Goal: Task Accomplishment & Management: Complete application form

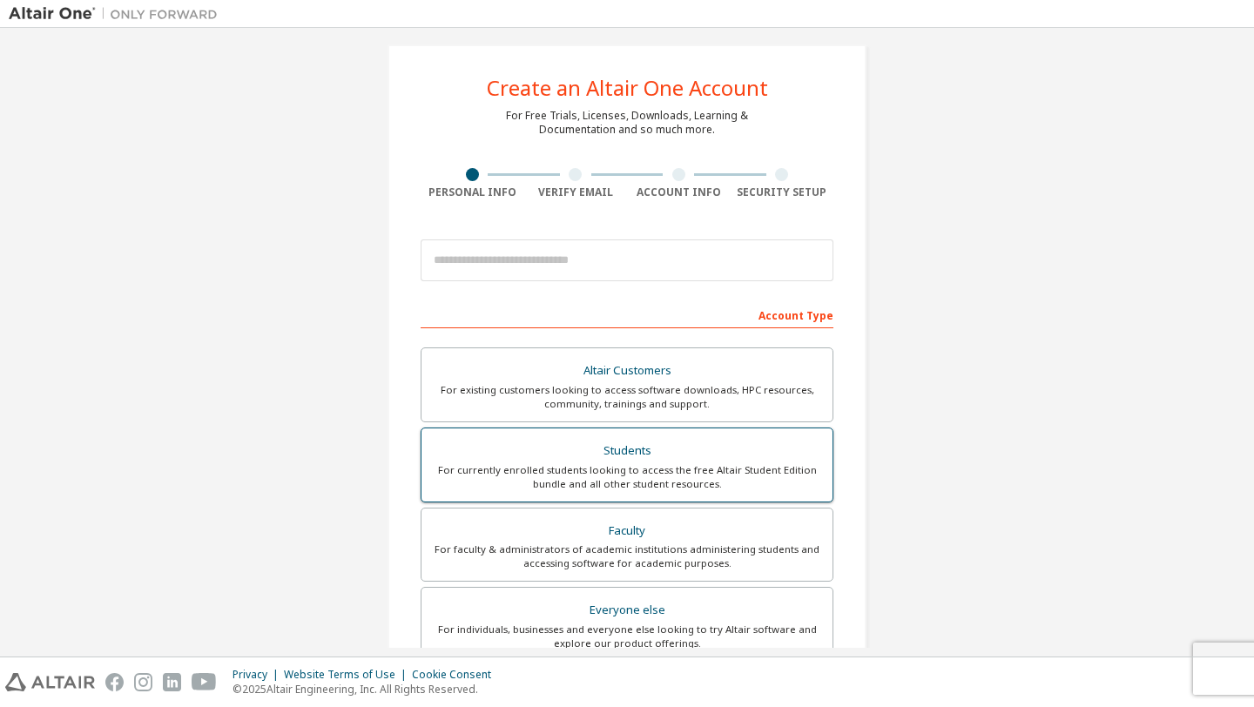
scroll to position [15, 0]
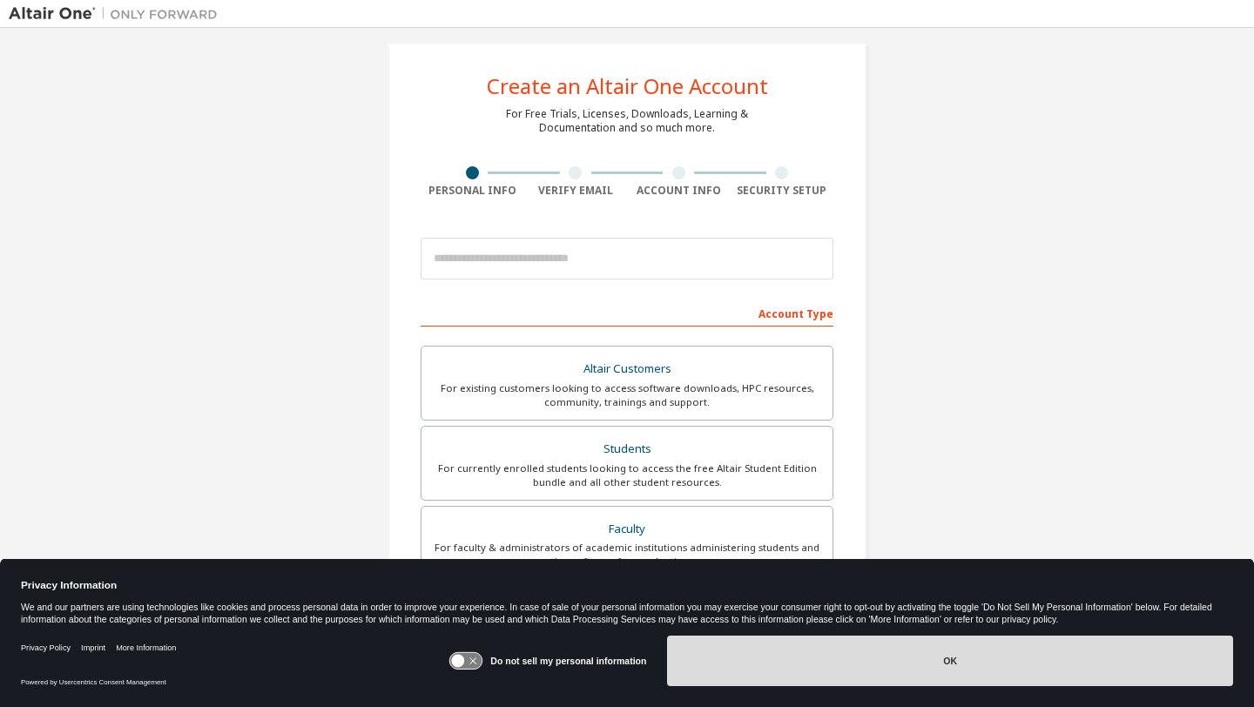
click at [799, 669] on button "OK" at bounding box center [950, 661] width 566 height 50
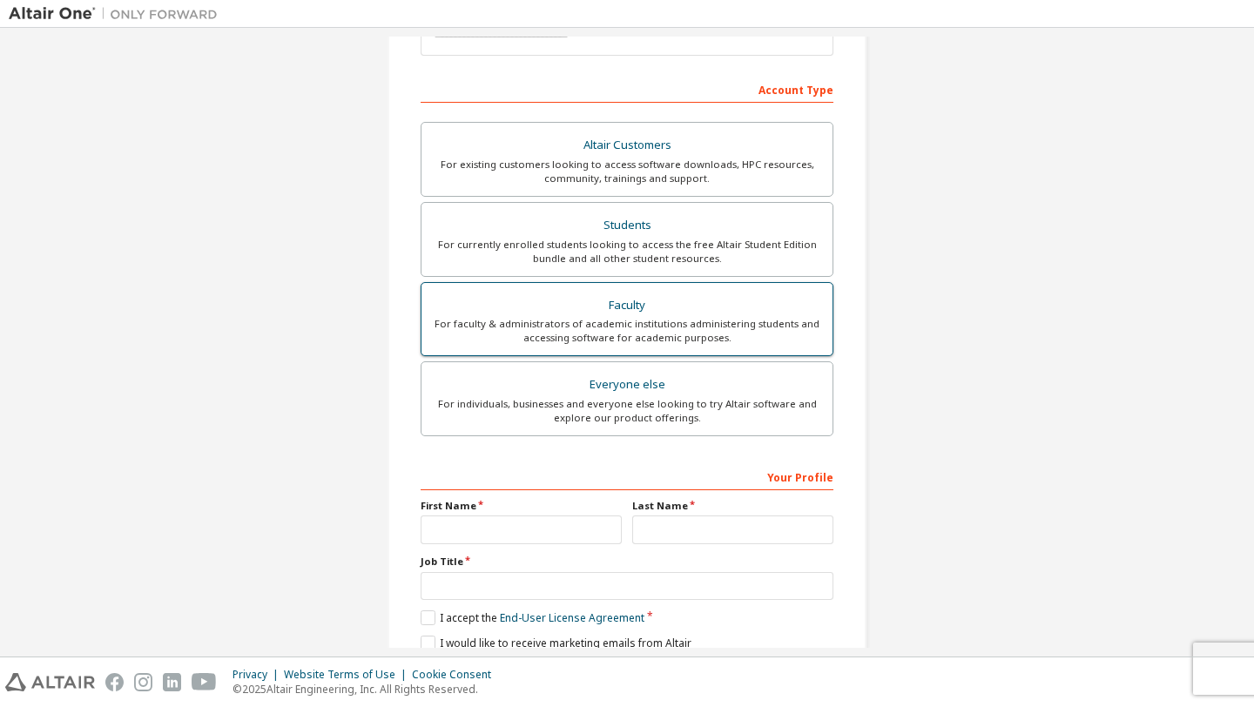
scroll to position [245, 0]
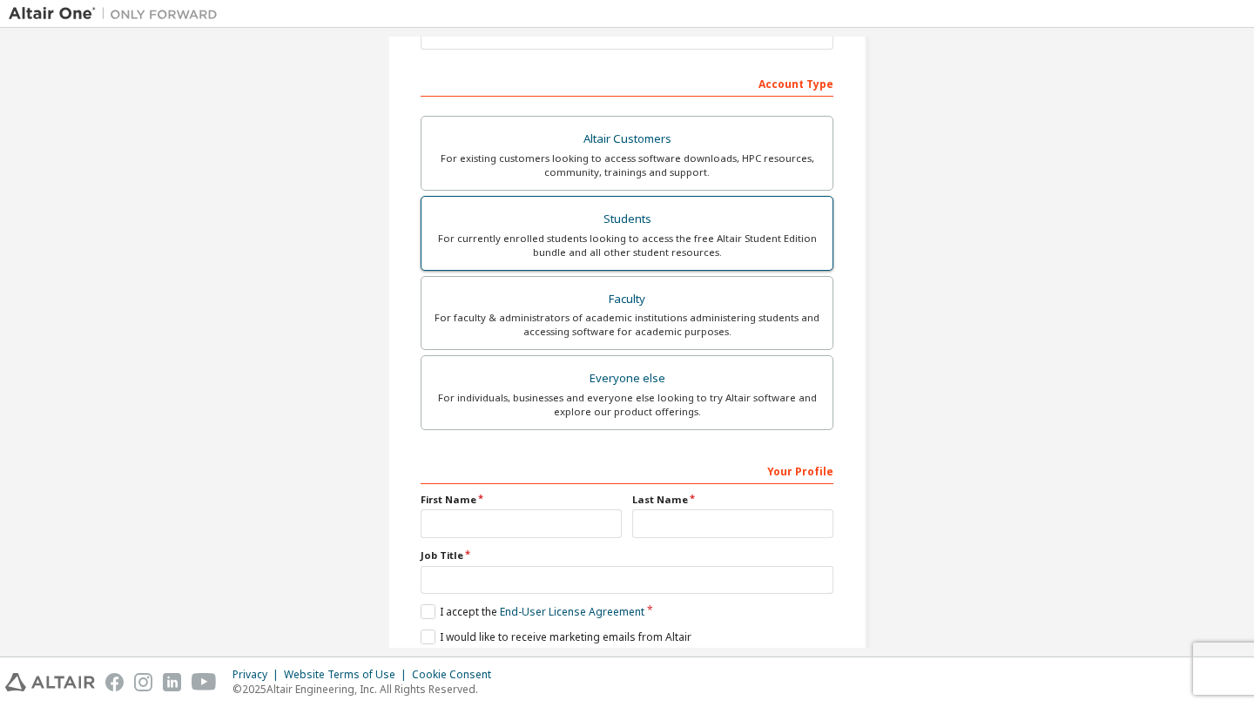
click at [717, 252] on div "For currently enrolled students looking to access the free Altair Student Editi…" at bounding box center [627, 246] width 390 height 28
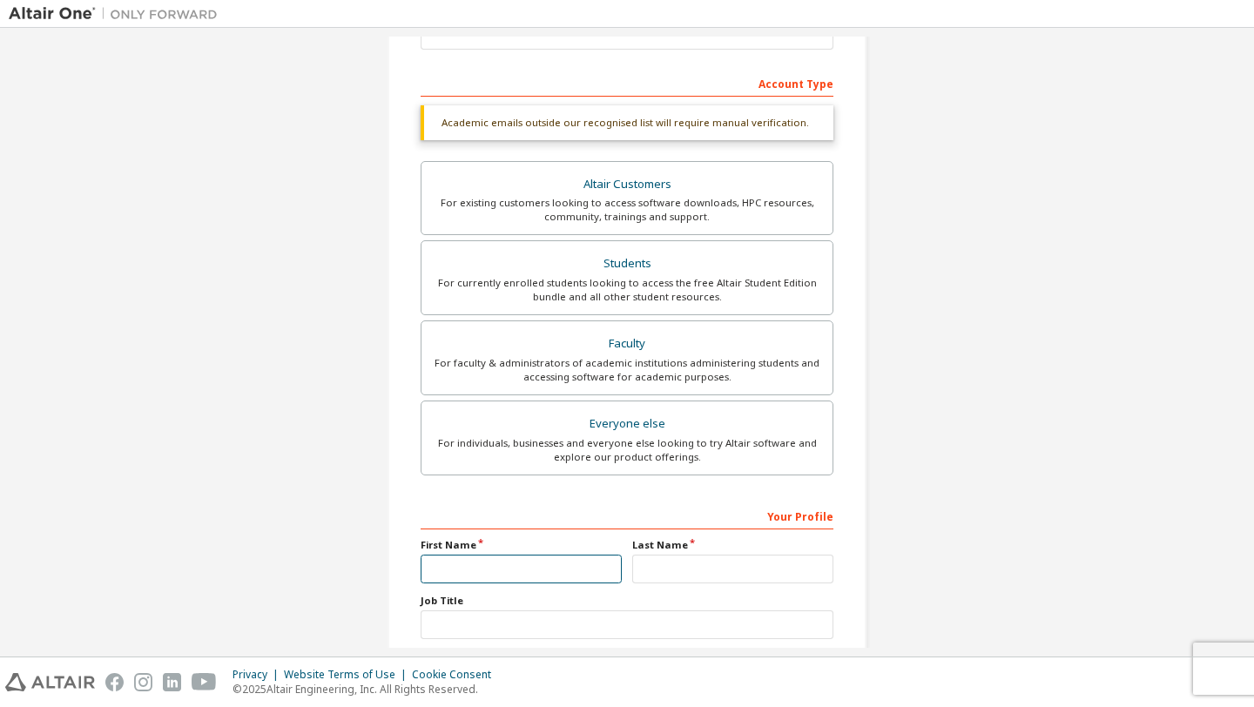
click at [457, 563] on input "text" at bounding box center [520, 569] width 201 height 29
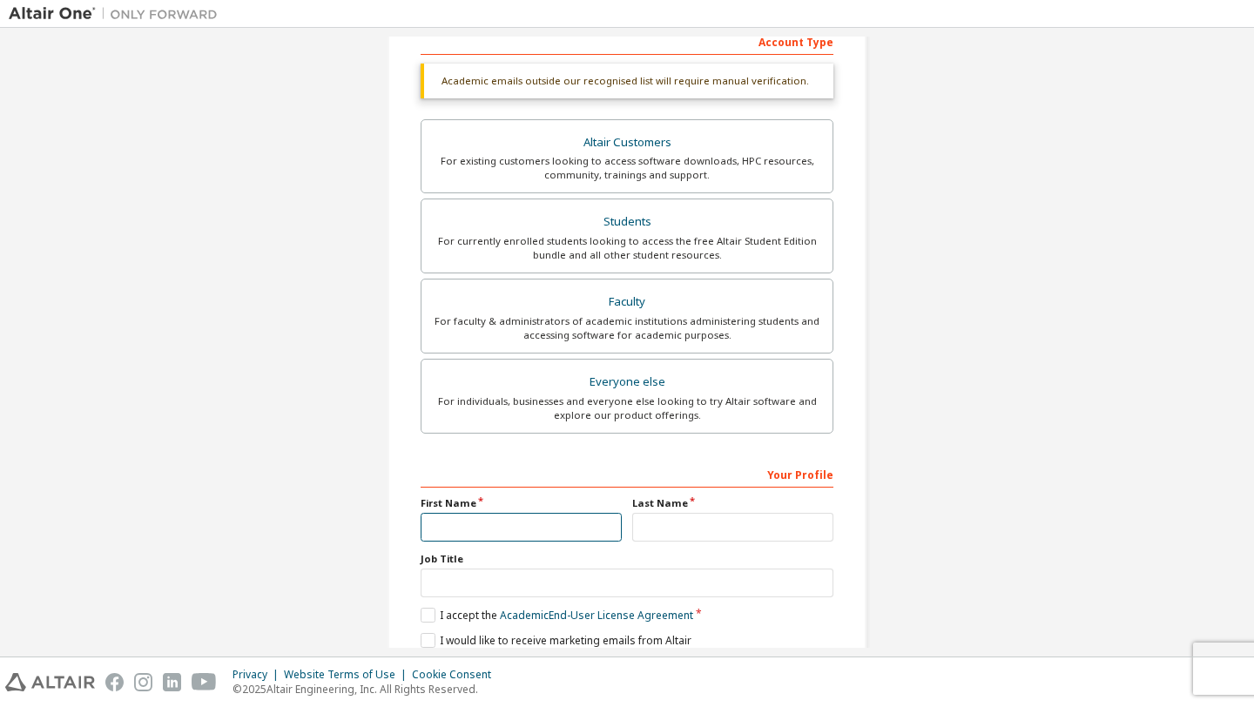
scroll to position [320, 0]
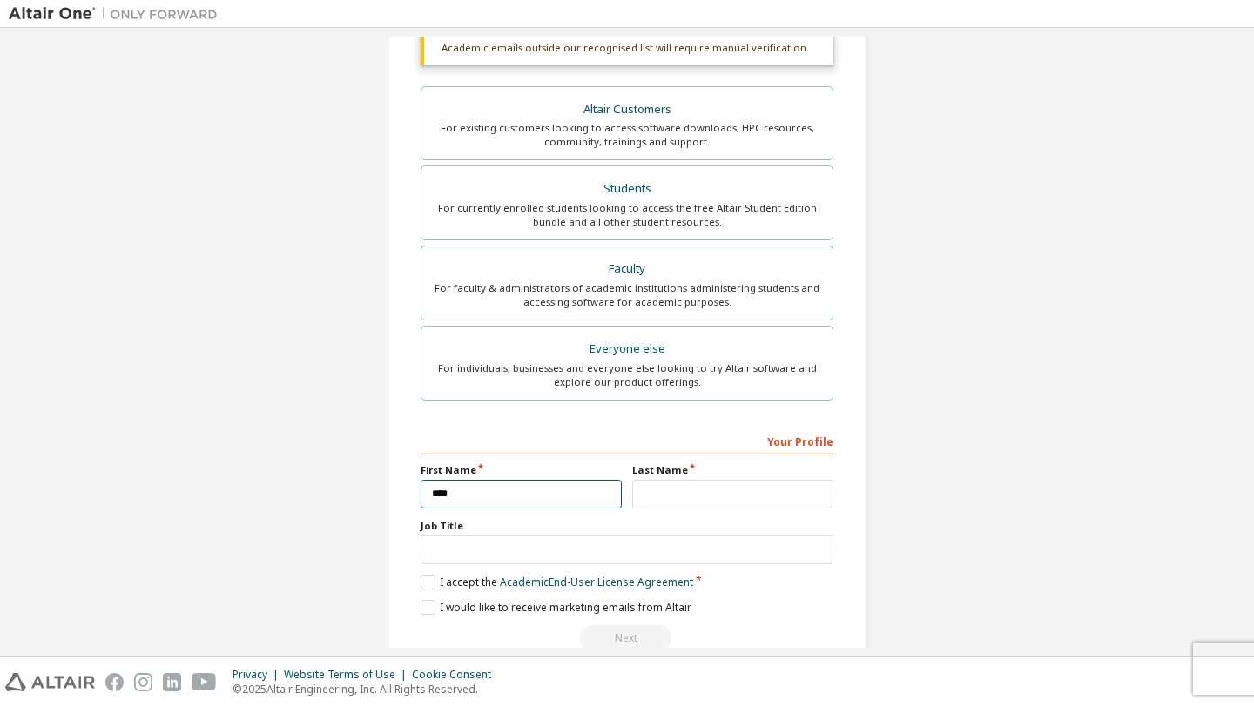
type input "****"
type input "*******"
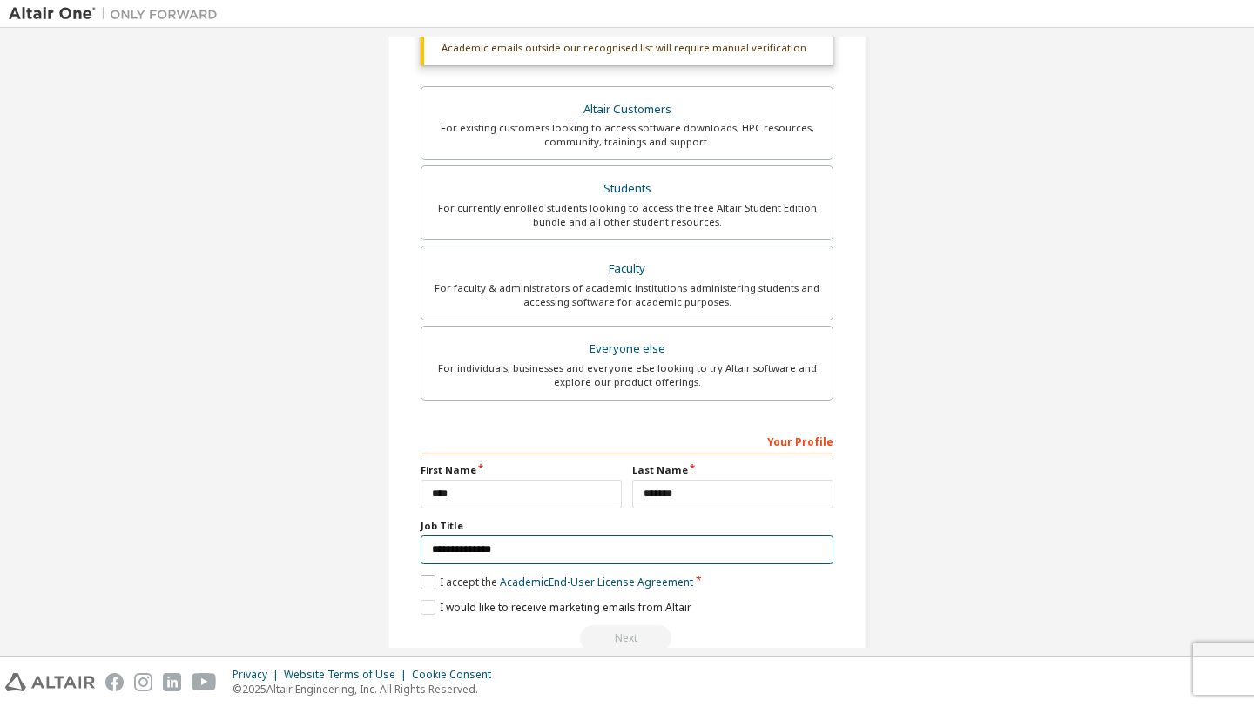
type input "**********"
click at [449, 576] on label "I accept the Academic End-User License Agreement" at bounding box center [556, 582] width 272 height 15
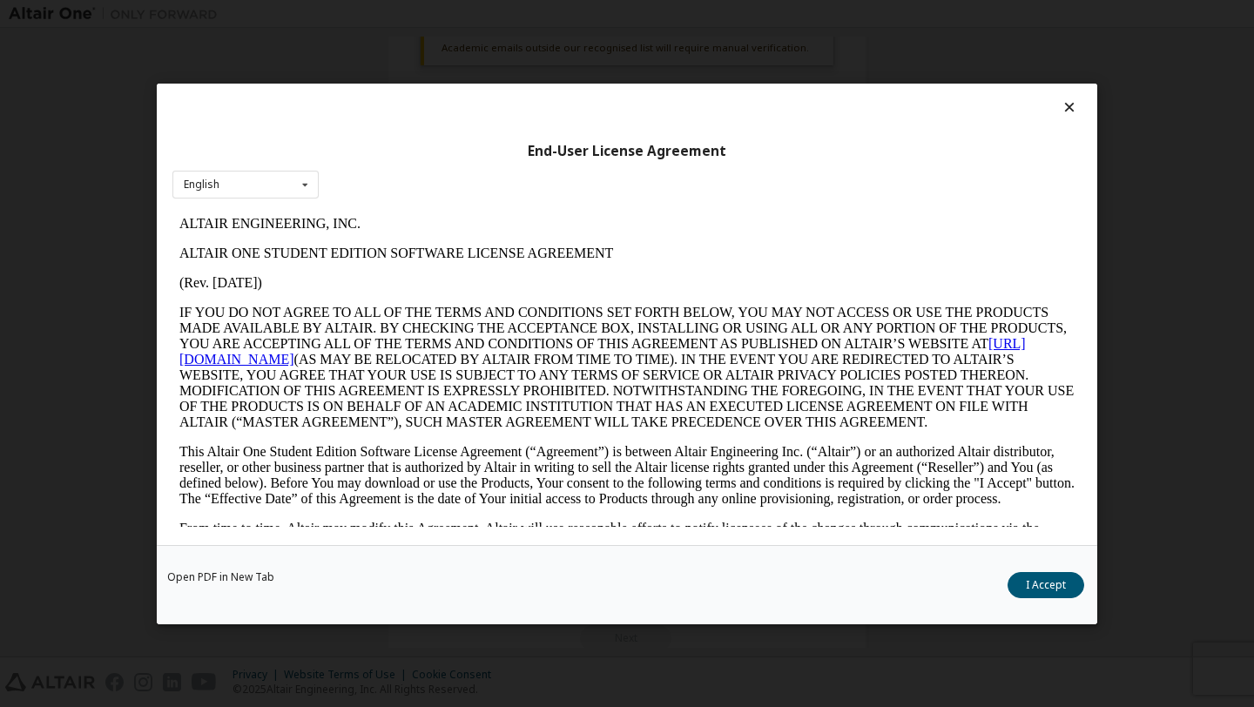
scroll to position [0, 0]
click at [1034, 589] on button "I Accept" at bounding box center [1045, 584] width 77 height 26
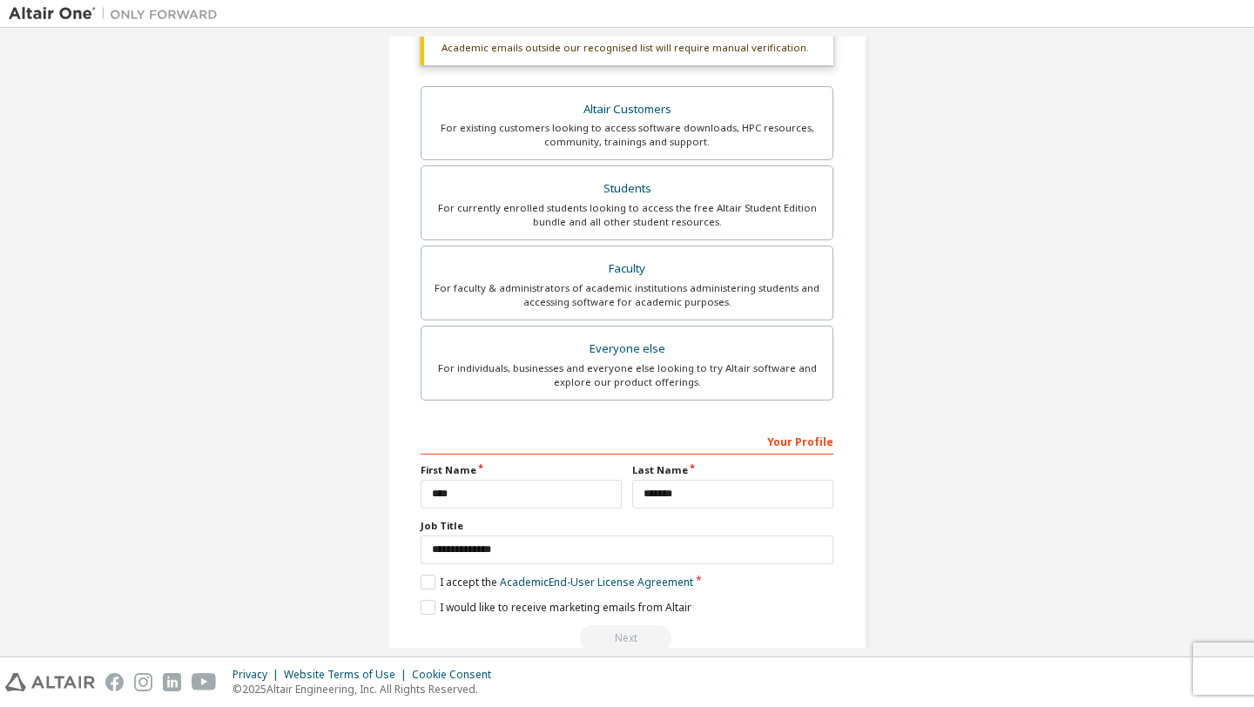
scroll to position [356, 0]
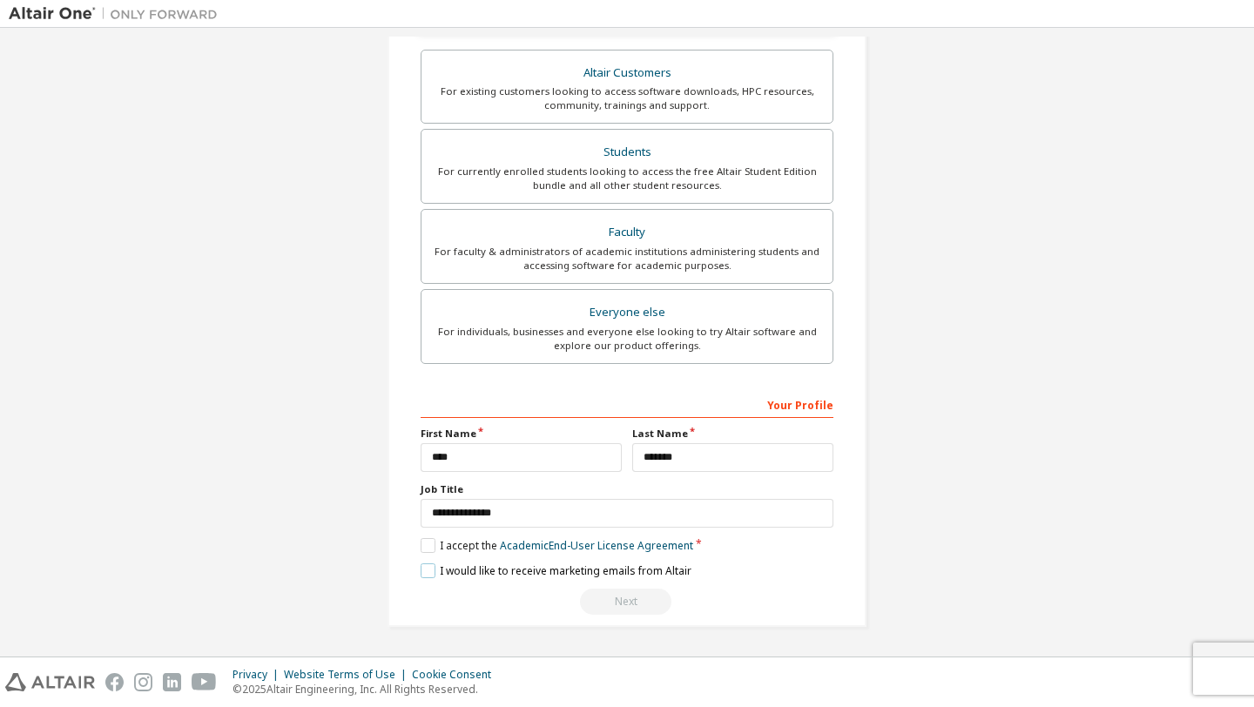
click at [518, 574] on label "I would like to receive marketing emails from Altair" at bounding box center [555, 570] width 271 height 15
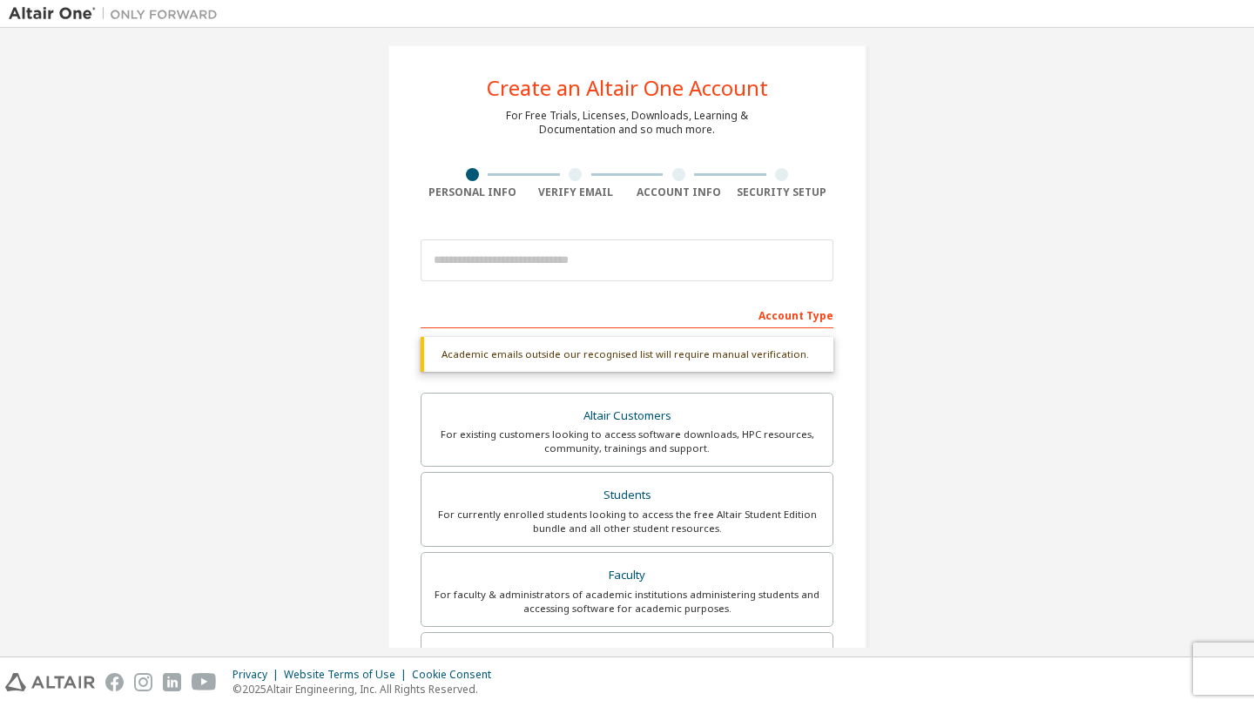
scroll to position [0, 0]
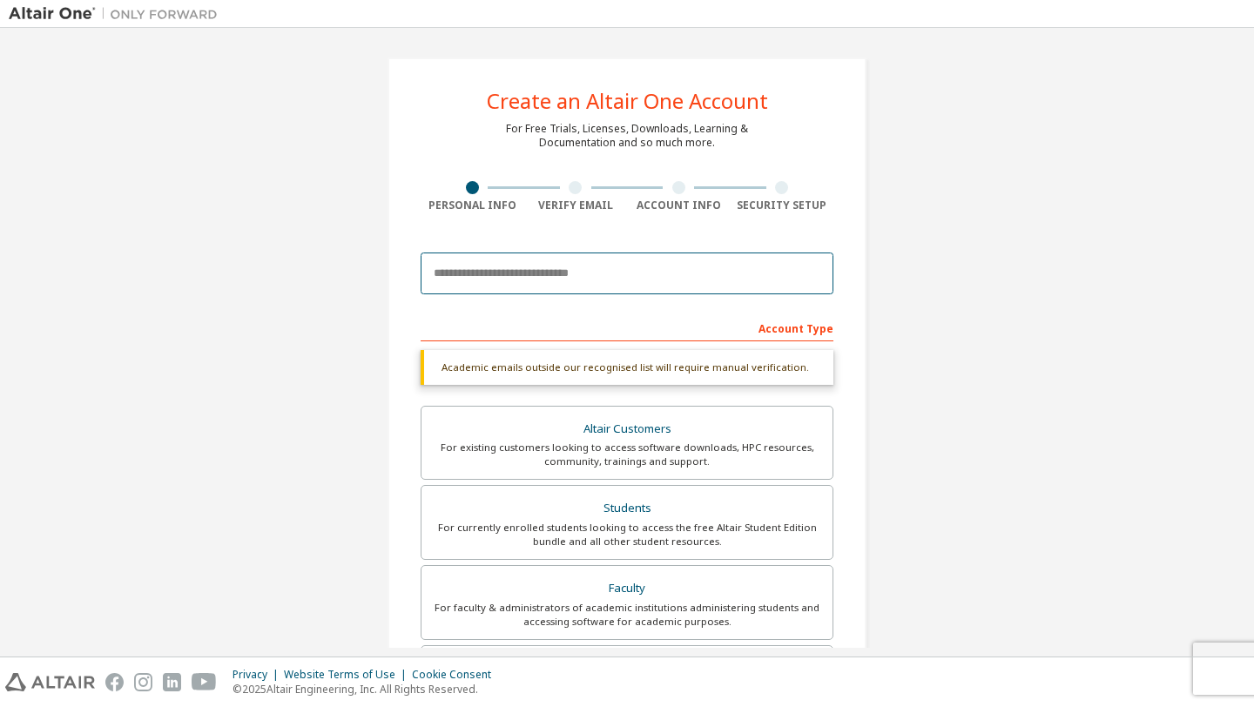
click at [513, 268] on input "email" at bounding box center [626, 273] width 413 height 42
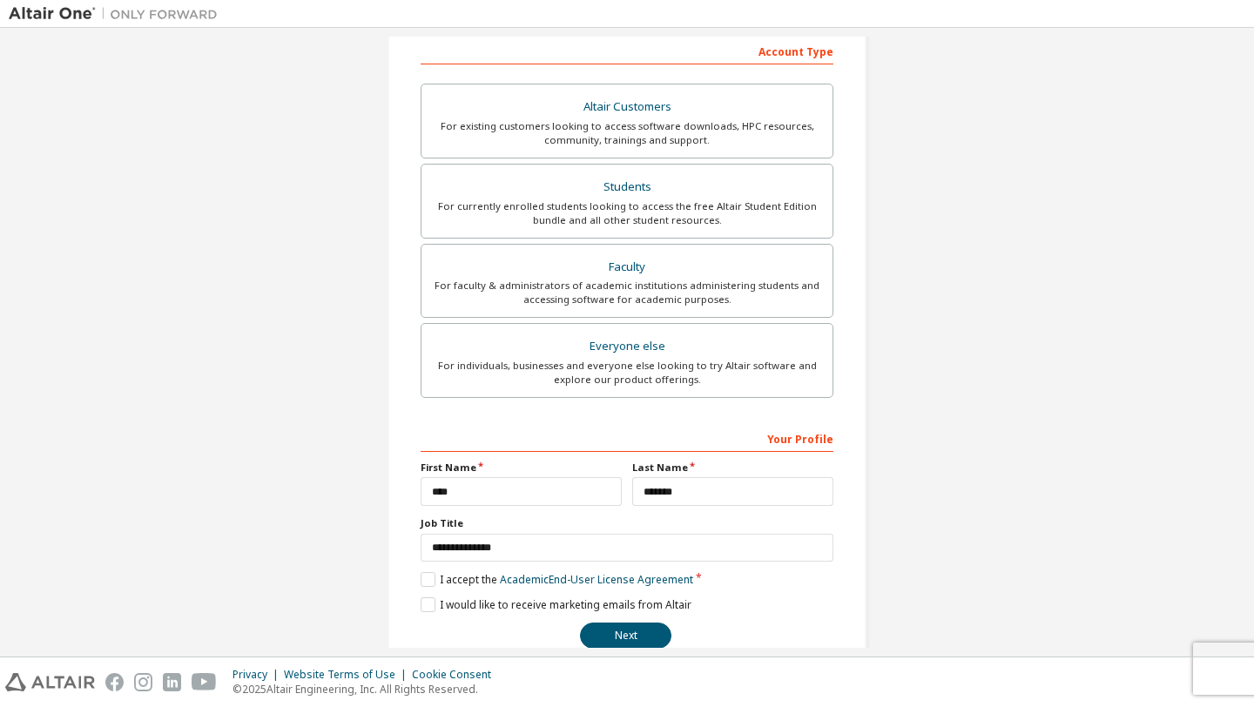
scroll to position [311, 0]
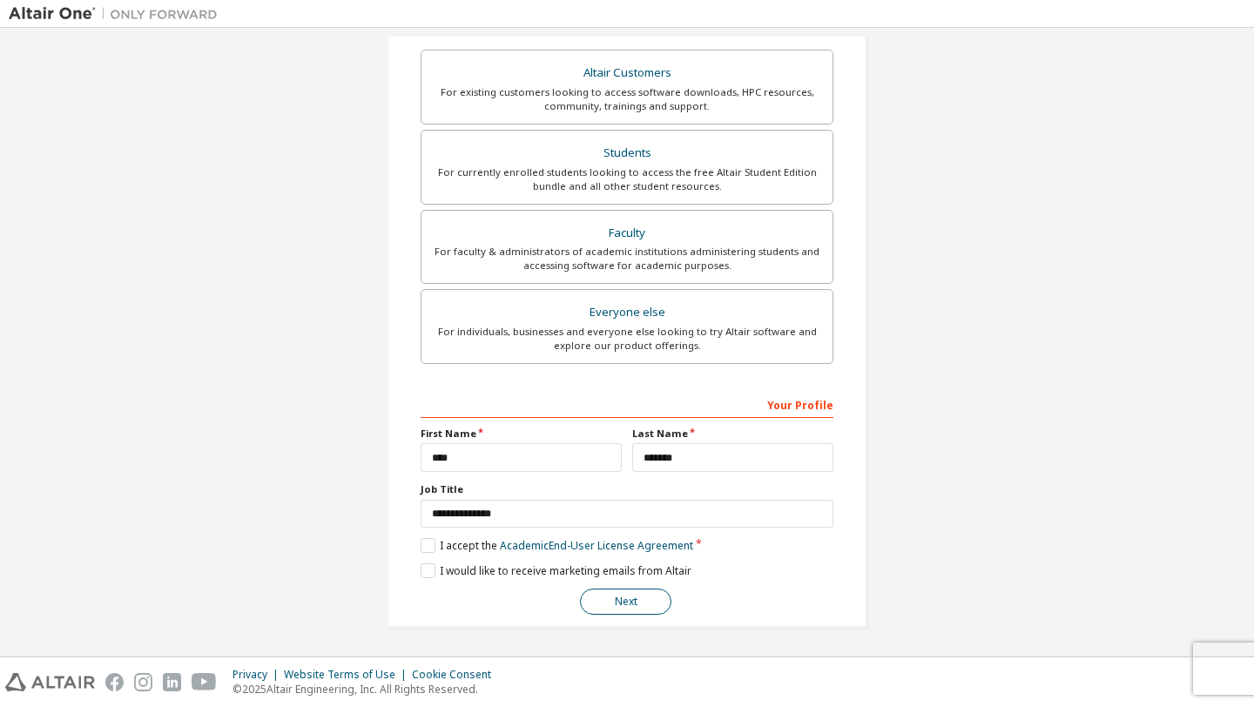
type input "**********"
click at [616, 604] on button "Next" at bounding box center [625, 602] width 91 height 26
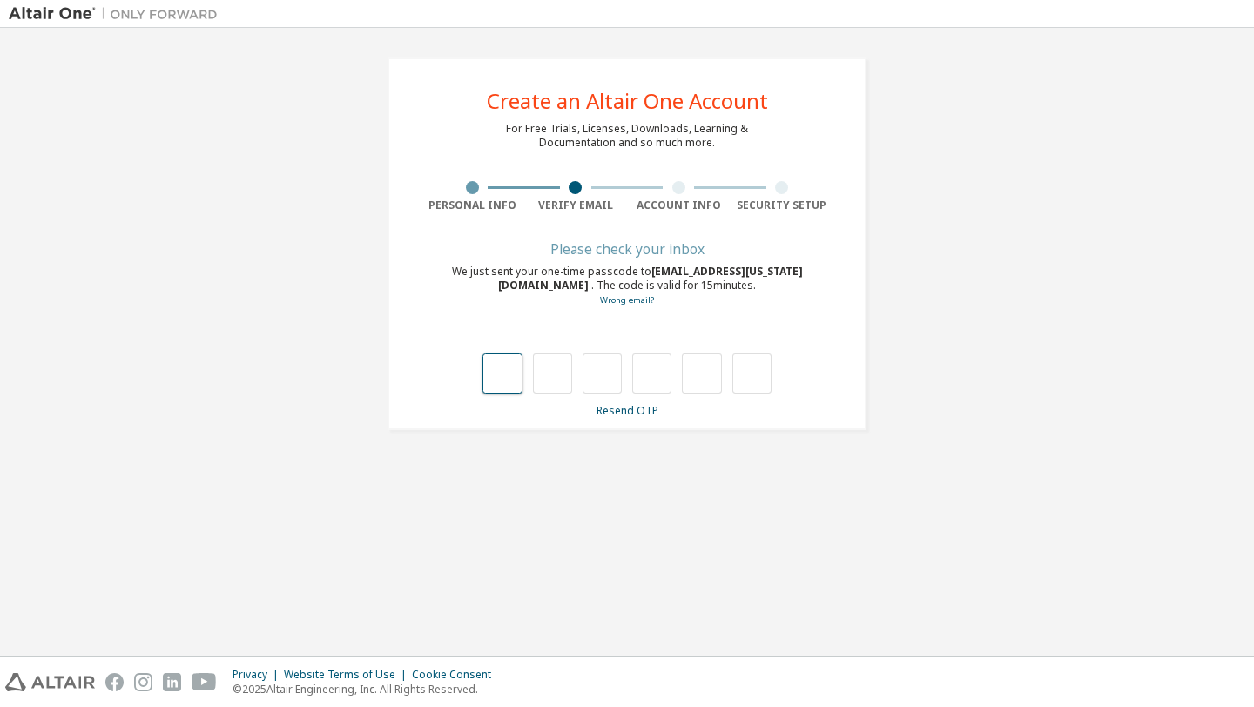
type input "*"
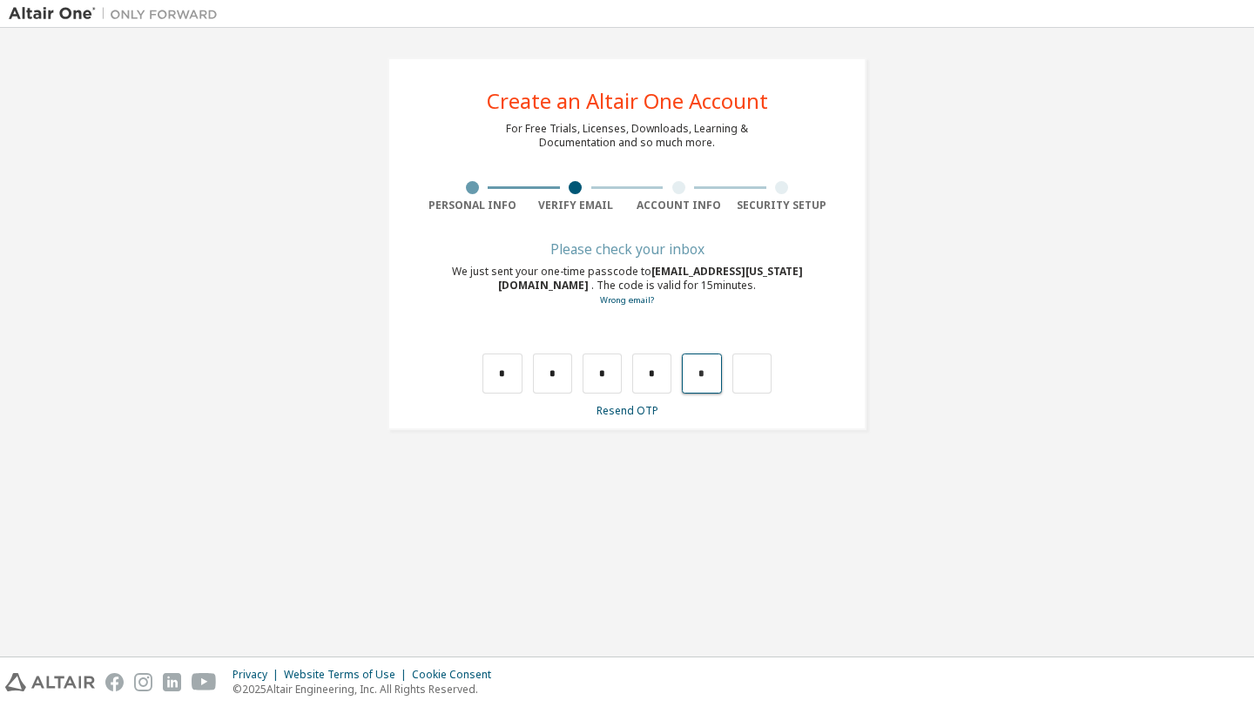
click at [707, 377] on input "*" at bounding box center [701, 373] width 39 height 40
click at [681, 399] on div "Please check your inbox We just sent your one-time passcode to [EMAIL_ADDRESS][…" at bounding box center [626, 331] width 413 height 174
click at [689, 387] on input "text" at bounding box center [701, 373] width 39 height 40
type input "*"
